Goal: Task Accomplishment & Management: Complete application form

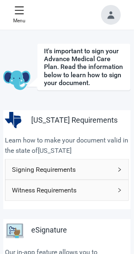
click at [118, 167] on icon "right" at bounding box center [120, 169] width 5 height 5
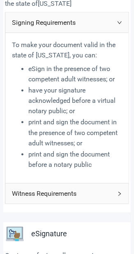
scroll to position [149, 0]
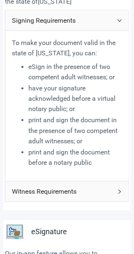
click at [117, 188] on div "Witness Requirements" at bounding box center [67, 191] width 124 height 20
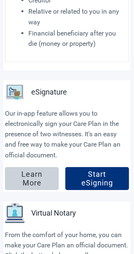
scroll to position [502, 0]
click at [102, 174] on div "Start eSigning" at bounding box center [97, 178] width 51 height 8
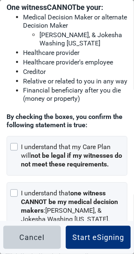
scroll to position [127, 0]
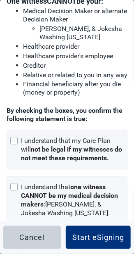
click at [15, 137] on div at bounding box center [13, 140] width 7 height 7
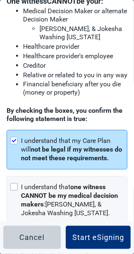
click at [16, 181] on div "I understand that one witness CANNOT be my medical decision makers : [PERSON_NA…" at bounding box center [67, 200] width 121 height 48
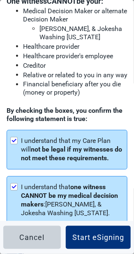
scroll to position [578, 0]
click at [104, 241] on div "Start eSigning" at bounding box center [99, 237] width 52 height 8
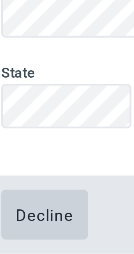
scroll to position [21, 0]
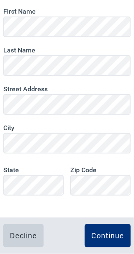
click at [107, 235] on div "Continue" at bounding box center [108, 235] width 33 height 8
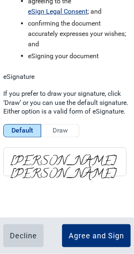
scroll to position [53, 0]
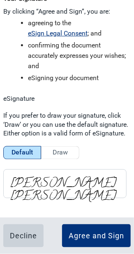
click at [93, 235] on div "Agree and Sign" at bounding box center [97, 235] width 56 height 8
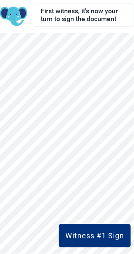
scroll to position [24, 0]
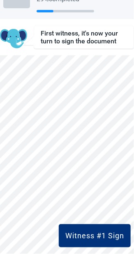
click at [101, 232] on div "Witness #1 Sign" at bounding box center [95, 235] width 59 height 8
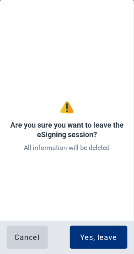
click at [33, 237] on div "Cancel" at bounding box center [27, 237] width 25 height 8
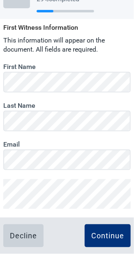
scroll to position [38, 0]
